Goal: Task Accomplishment & Management: Manage account settings

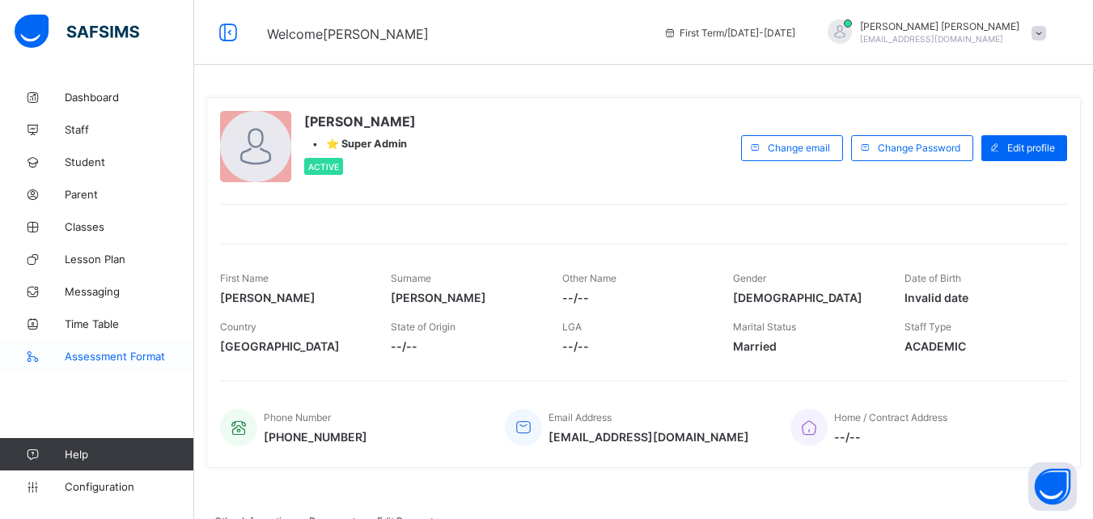
click at [114, 351] on span "Assessment Format" at bounding box center [129, 355] width 129 height 13
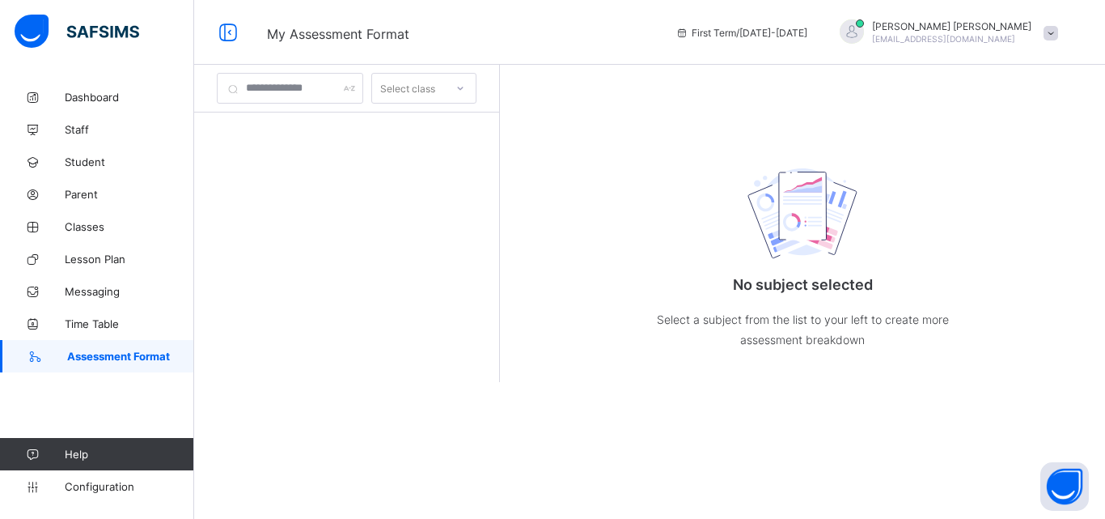
click at [420, 76] on div "Select class" at bounding box center [423, 88] width 105 height 31
click at [303, 88] on input "text" at bounding box center [290, 88] width 146 height 31
click at [474, 91] on div at bounding box center [461, 88] width 28 height 26
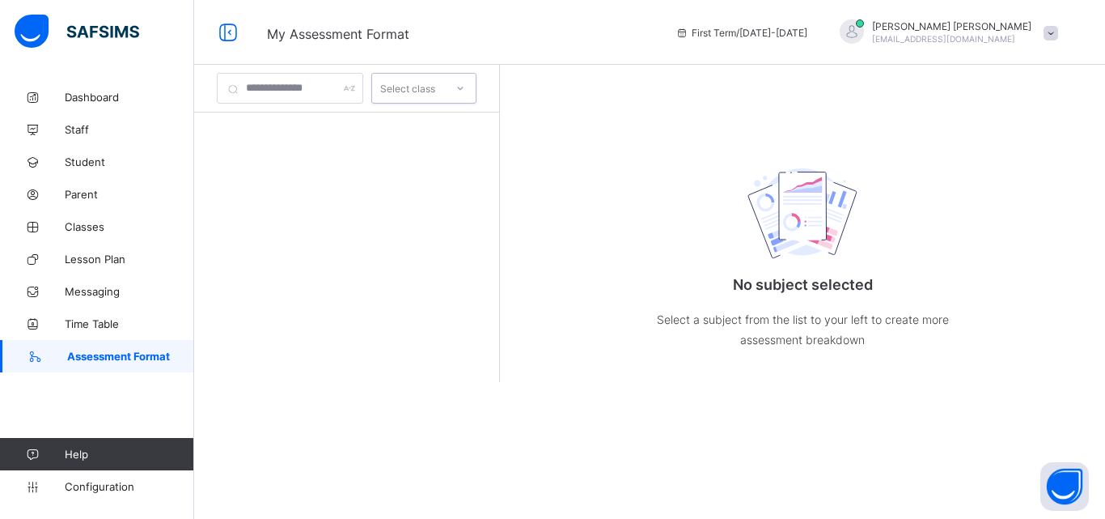
click at [474, 91] on div at bounding box center [461, 88] width 28 height 26
click at [951, 125] on div "No subject selected Select a subject from the list to your left to create more …" at bounding box center [803, 251] width 324 height 261
click at [781, 290] on p "No subject selected" at bounding box center [803, 284] width 324 height 17
click at [67, 87] on link "Dashboard" at bounding box center [97, 97] width 194 height 32
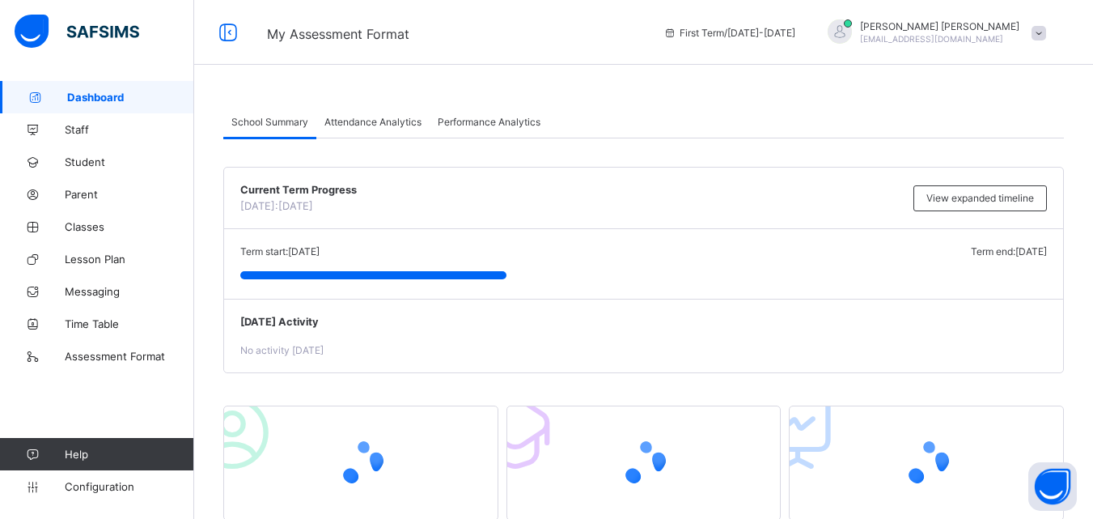
click at [364, 123] on span "Attendance Analytics" at bounding box center [372, 122] width 97 height 12
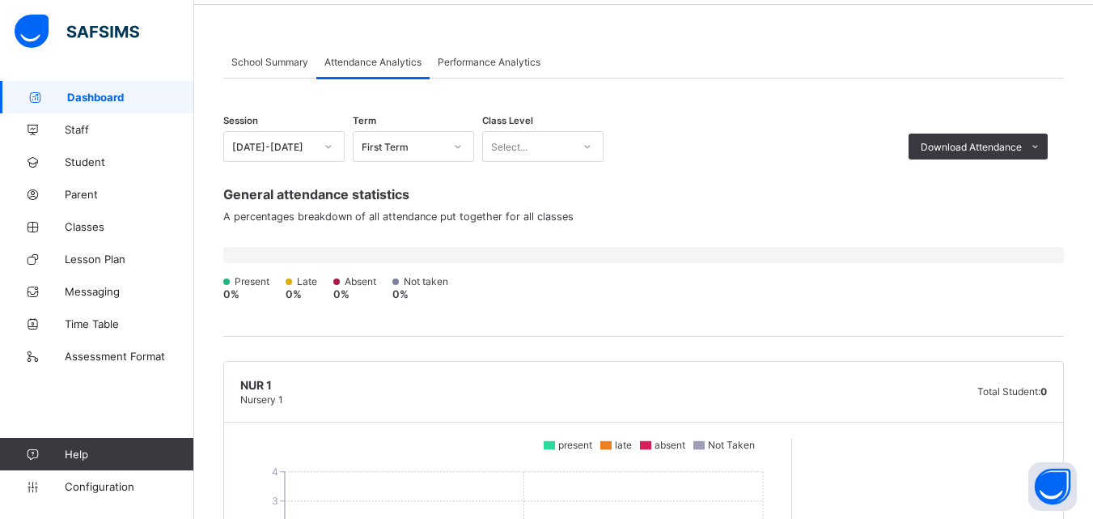
scroll to position [53, 0]
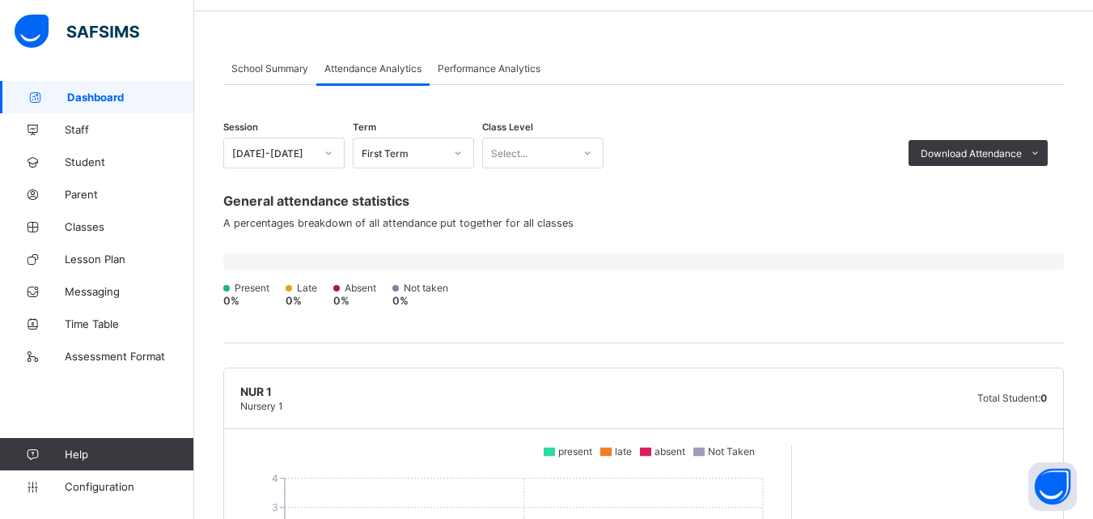
click at [288, 76] on div "School Summary" at bounding box center [269, 68] width 93 height 32
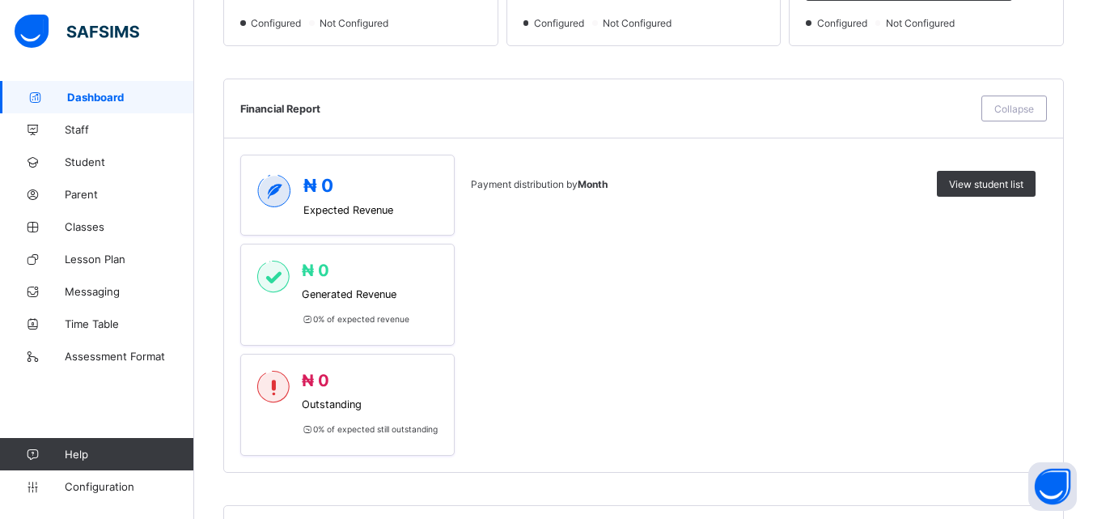
scroll to position [0, 0]
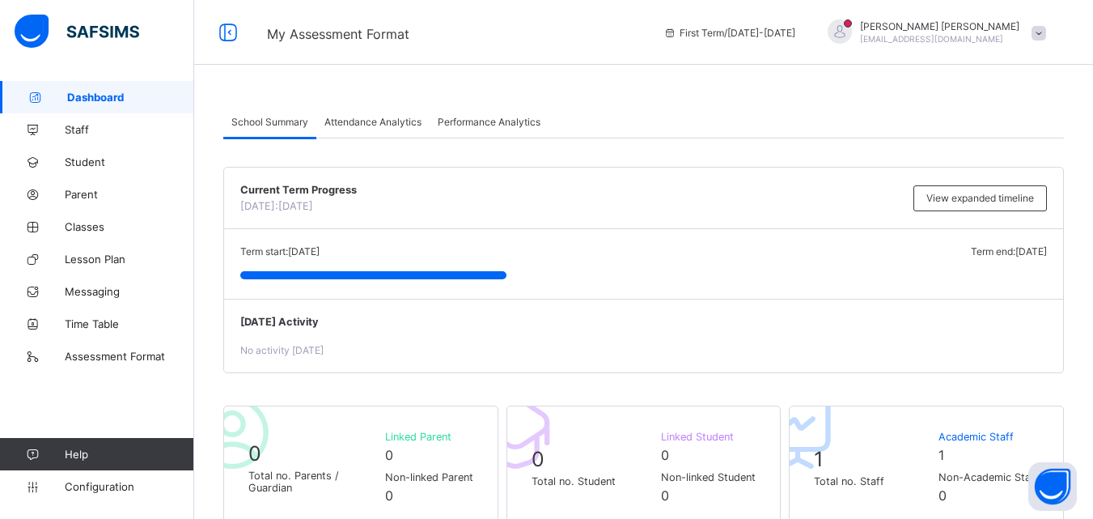
click at [373, 114] on div "Attendance Analytics" at bounding box center [372, 121] width 113 height 32
click at [375, 127] on span "Attendance Analytics" at bounding box center [372, 122] width 97 height 12
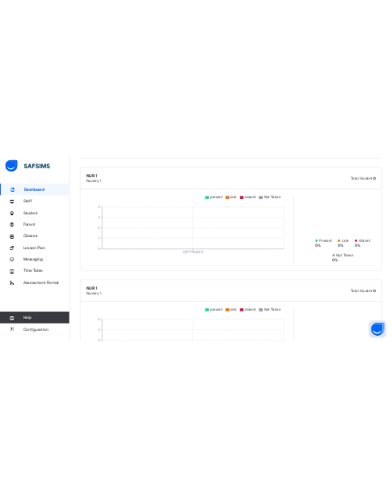
scroll to position [388, 0]
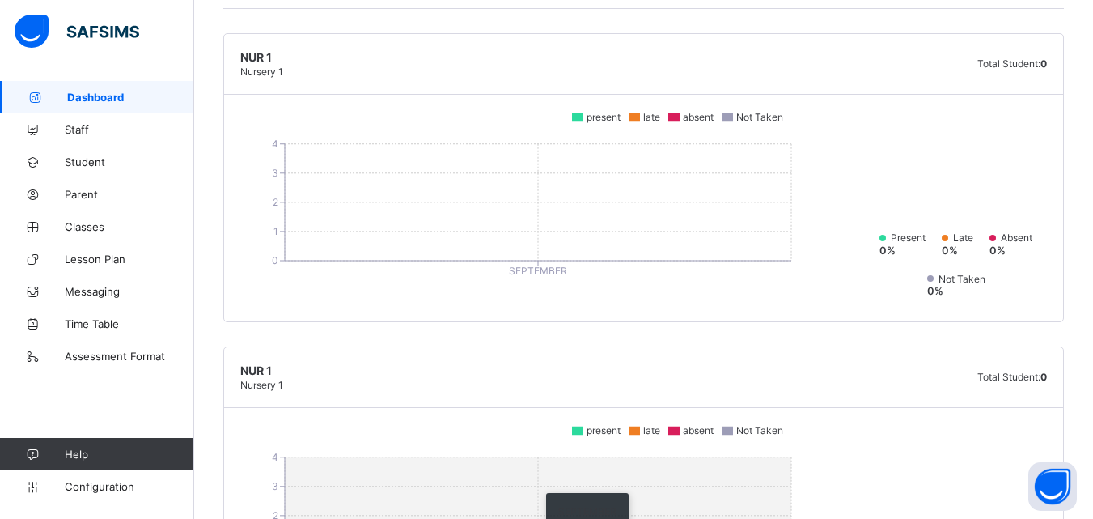
click at [561, 484] on icon "0 1 2 3 [DATE]" at bounding box center [513, 521] width 563 height 162
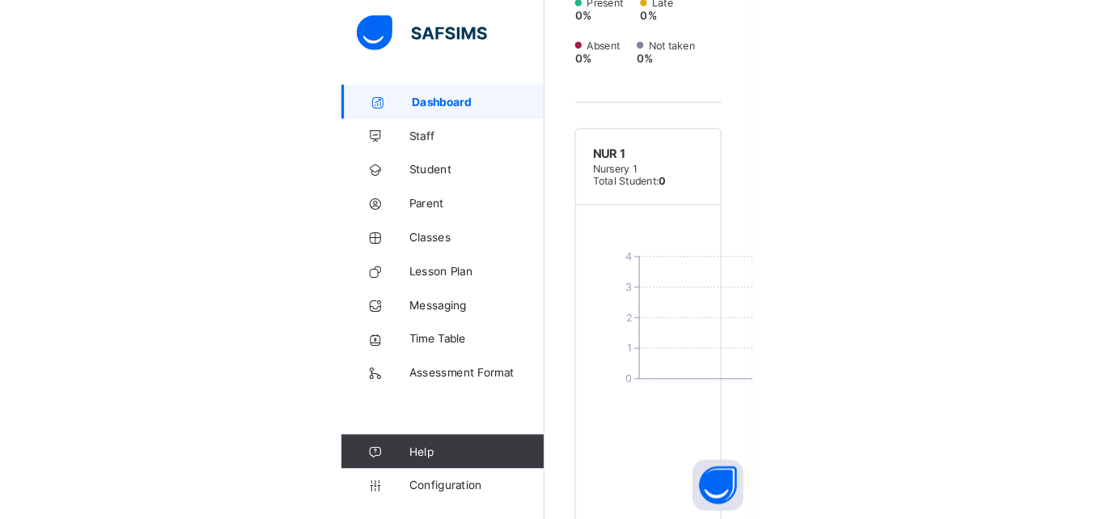
scroll to position [0, 0]
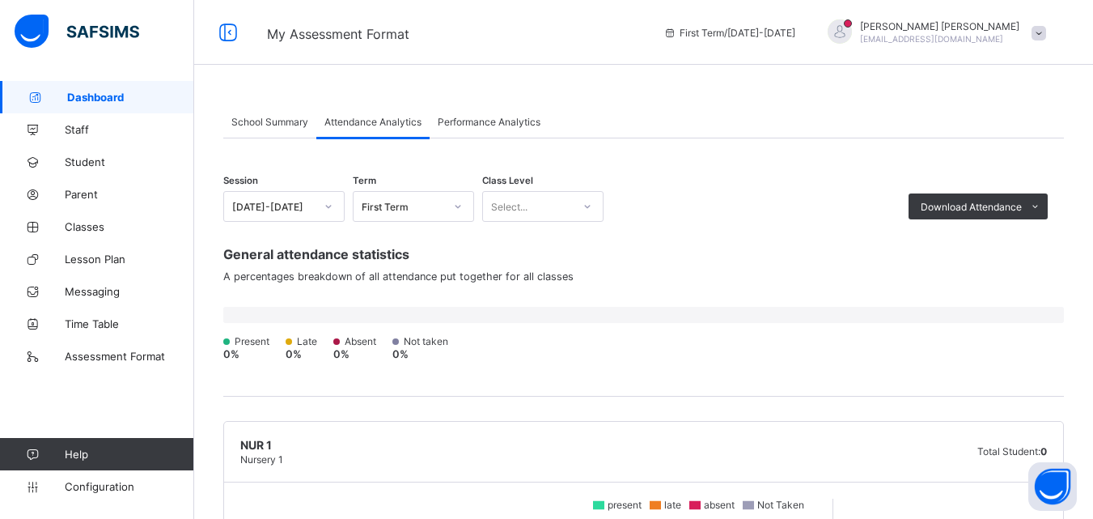
drag, startPoint x: 226, startPoint y: 173, endPoint x: 591, endPoint y: 196, distance: 365.6
drag, startPoint x: 591, startPoint y: 196, endPoint x: 503, endPoint y: 153, distance: 97.3
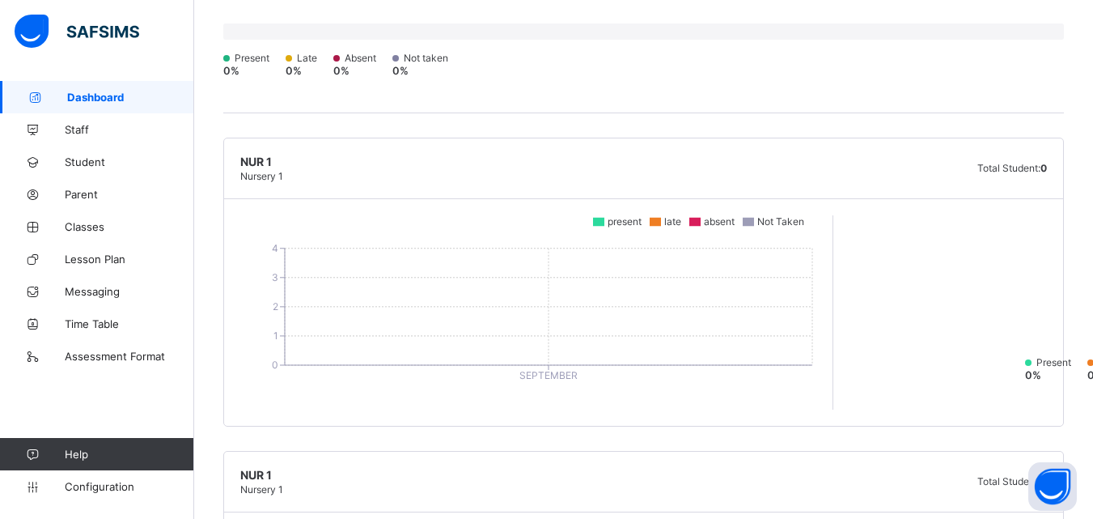
scroll to position [282, 0]
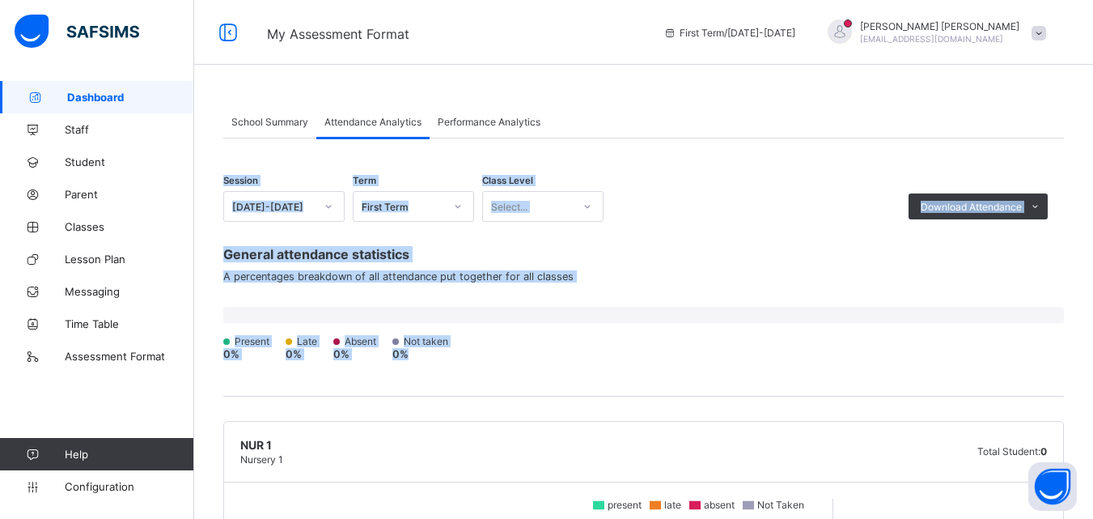
drag, startPoint x: 218, startPoint y: 166, endPoint x: 1087, endPoint y: 392, distance: 898.5
copy div "Session [DATE]-[DATE] Term First Term Class Level Select... Download Attendance…"
click at [570, 299] on div "Present 0 % Late 0 % Absent 0 % Not taken 0 %" at bounding box center [643, 335] width 841 height 73
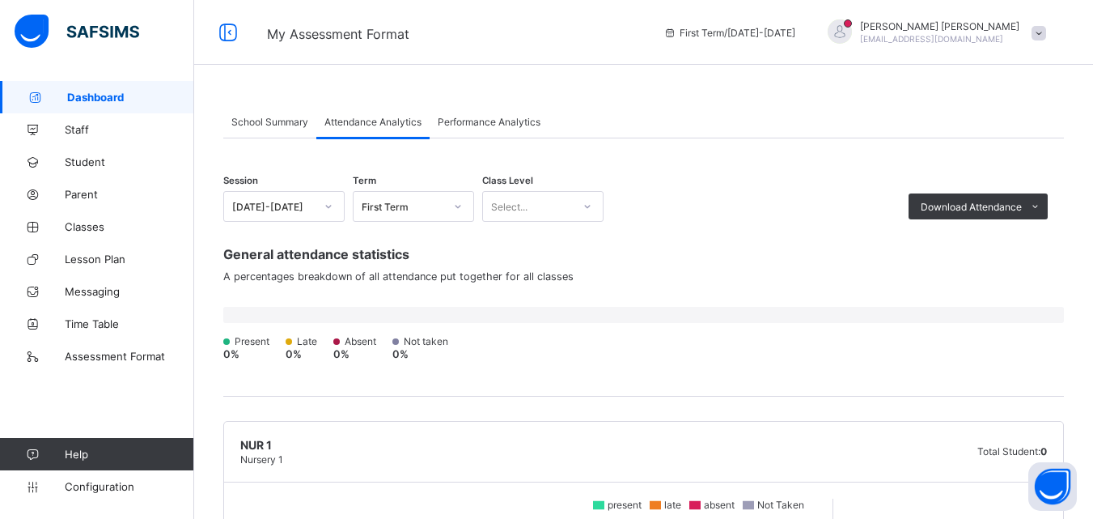
click at [493, 333] on div "Present 0 % Late 0 % Absent 0 % Not taken 0 %" at bounding box center [643, 333] width 841 height 53
click at [679, 213] on div "Session [DATE]-[DATE] Term First Term Class Level Select... Download Attendance…" at bounding box center [643, 198] width 841 height 47
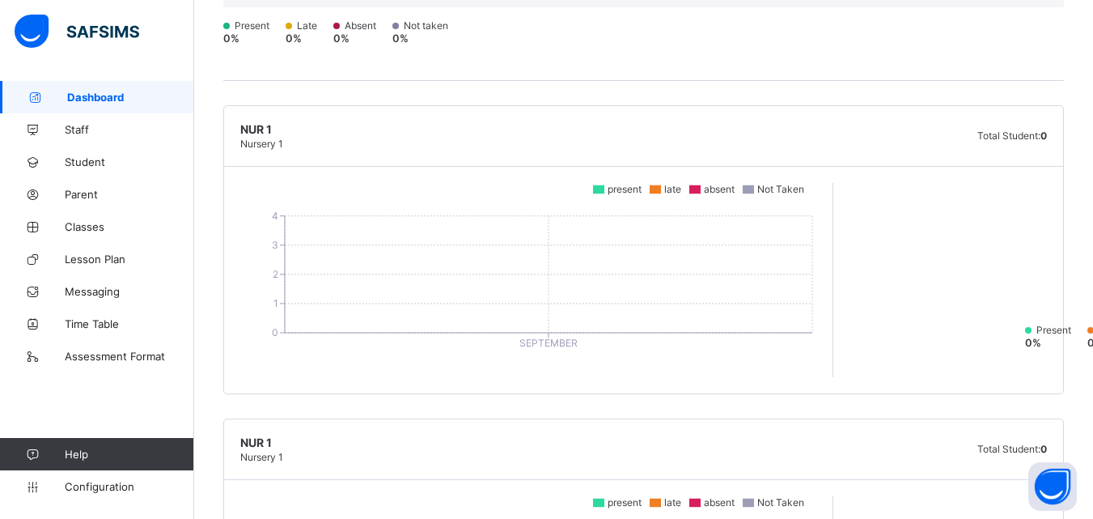
scroll to position [316, 0]
click at [126, 349] on span "Assessment Format" at bounding box center [129, 355] width 129 height 13
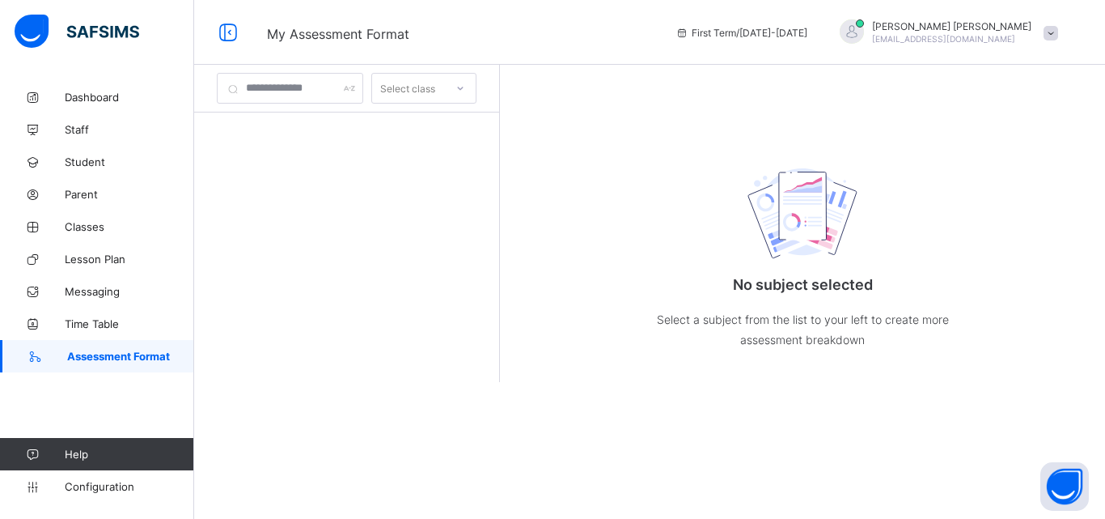
click at [1029, 30] on span "[PERSON_NAME]" at bounding box center [951, 26] width 159 height 12
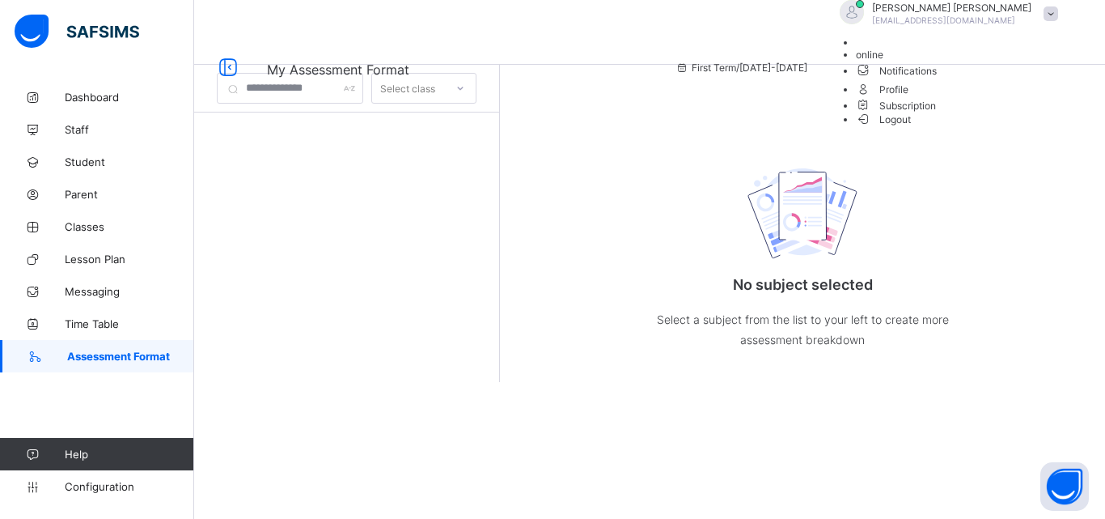
click at [937, 112] on span "Subscription" at bounding box center [896, 106] width 81 height 12
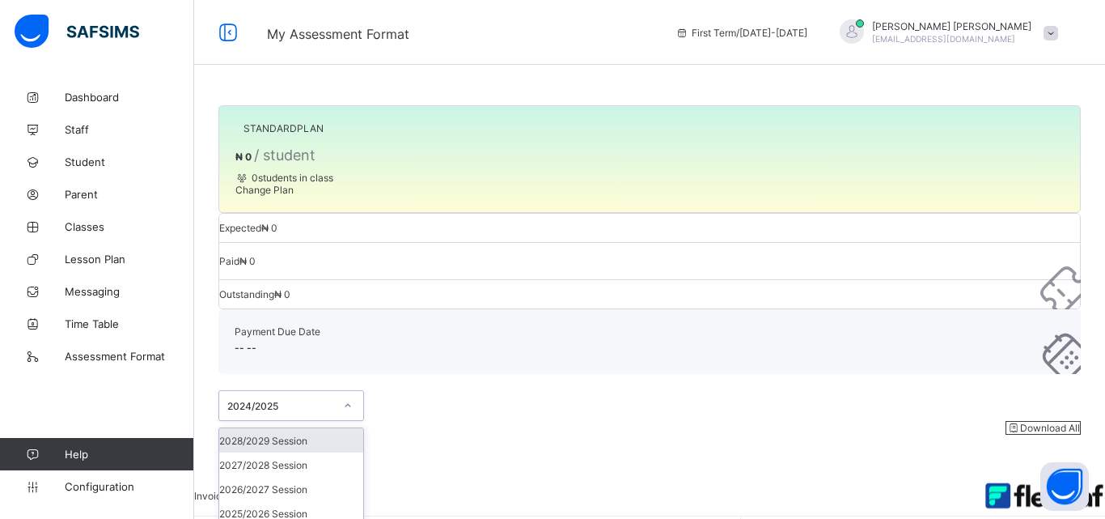
click at [317, 394] on div "2024/2025" at bounding box center [275, 405] width 113 height 23
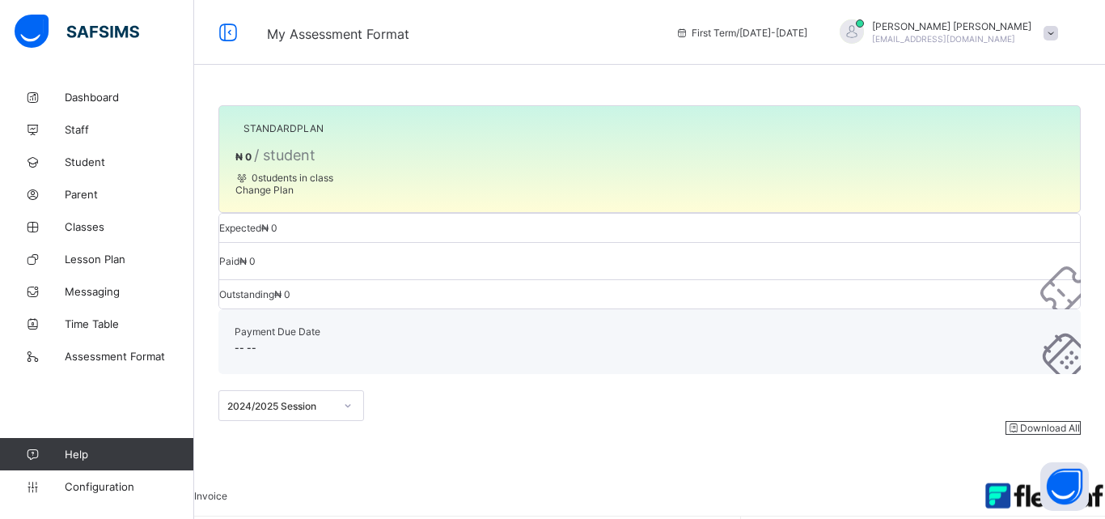
click at [1030, 421] on span "Download All" at bounding box center [1043, 427] width 74 height 12
click at [256, 341] on span "-- --" at bounding box center [246, 347] width 22 height 12
click at [258, 196] on span "Change Plan" at bounding box center [264, 190] width 58 height 12
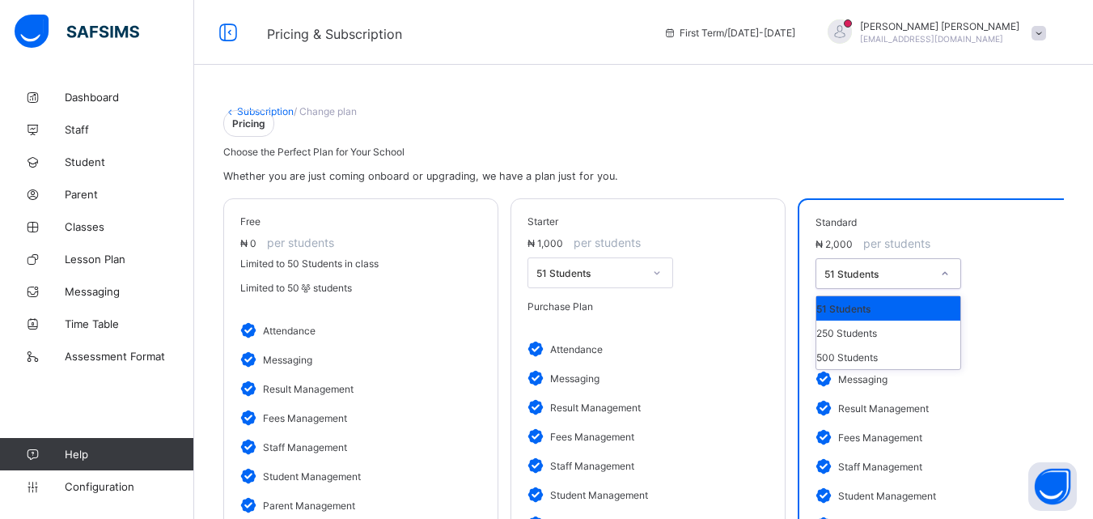
click at [903, 280] on div "51 Students" at bounding box center [877, 274] width 107 height 12
click at [879, 280] on div "51 Students" at bounding box center [877, 274] width 107 height 12
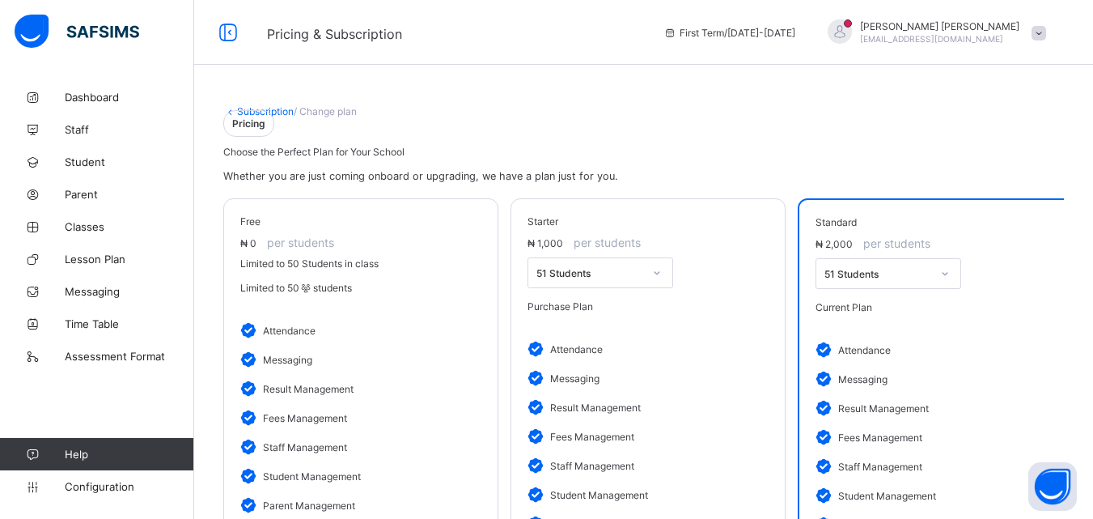
click at [606, 245] on div "free ₦ 0 per students Limited to 50 Students in class Limited to 50 students at…" at bounding box center [643, 426] width 841 height 489
click at [274, 137] on span "Pricing" at bounding box center [248, 123] width 51 height 27
click at [242, 108] on link "Subscription" at bounding box center [265, 111] width 57 height 12
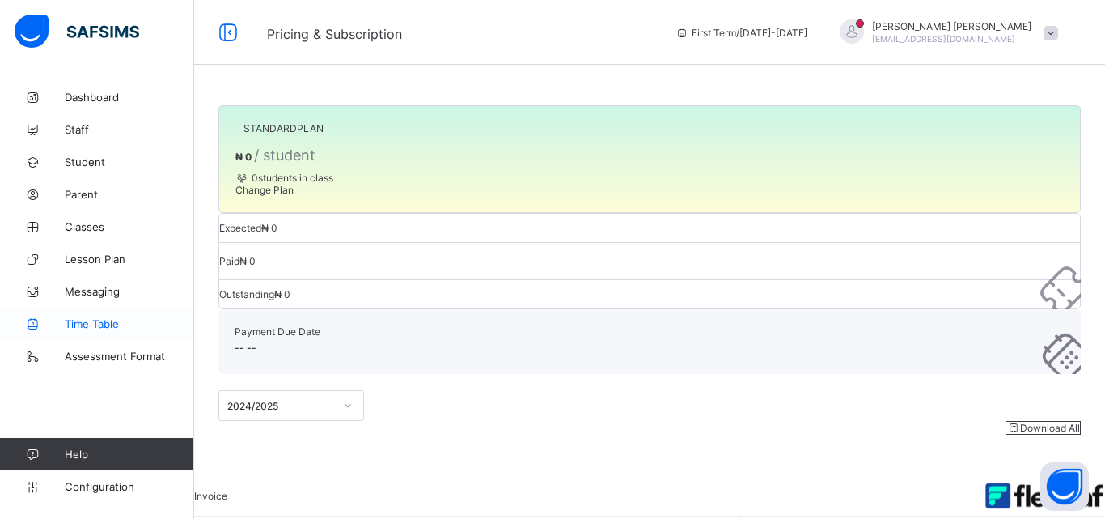
click at [67, 328] on span "Time Table" at bounding box center [129, 323] width 129 height 13
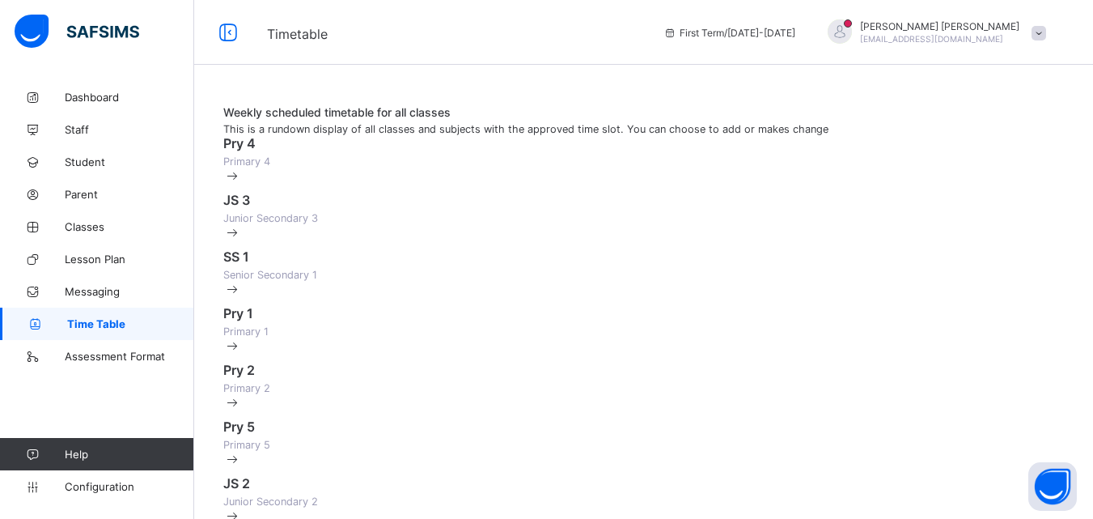
click at [321, 170] on div "Pry 4 Primary 4" at bounding box center [643, 159] width 841 height 49
